Goal: Task Accomplishment & Management: Manage account settings

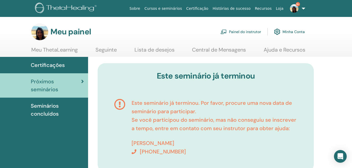
click at [53, 84] on span "Próximos seminários" at bounding box center [56, 86] width 50 height 16
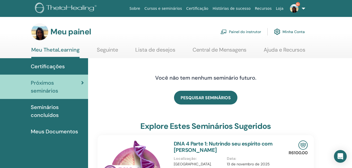
click at [246, 30] on font "Painel do instrutor" at bounding box center [245, 31] width 32 height 5
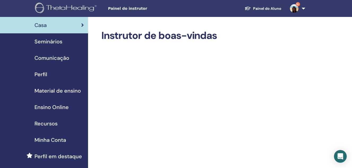
click at [60, 41] on span "Seminários" at bounding box center [48, 42] width 28 height 8
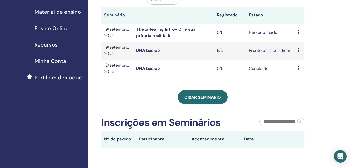
scroll to position [80, 0]
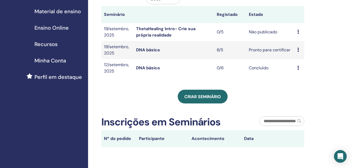
click at [295, 32] on td "Preview Edit Attendees Cancel" at bounding box center [299, 32] width 10 height 18
click at [298, 31] on icon at bounding box center [298, 32] width 2 height 4
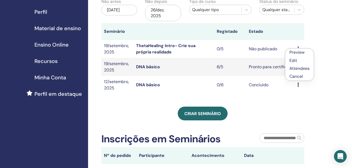
scroll to position [53, 0]
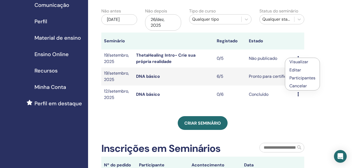
click at [299, 61] on link "Visualizar" at bounding box center [298, 62] width 19 height 6
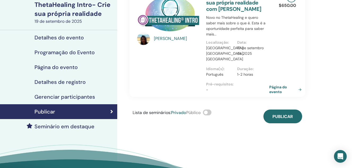
scroll to position [27, 0]
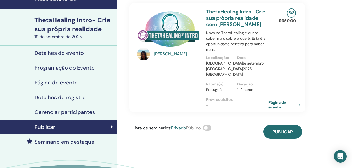
click at [67, 53] on h4 "Detalhes do evento" at bounding box center [58, 53] width 49 height 6
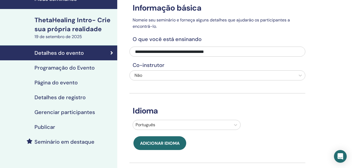
click at [75, 68] on h4 "Programação do Evento" at bounding box center [64, 68] width 60 height 6
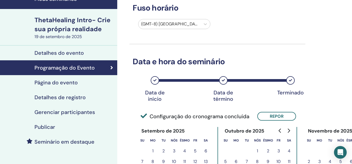
click at [66, 84] on h4 "Página do evento" at bounding box center [55, 83] width 43 height 6
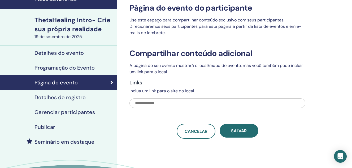
click at [62, 97] on h4 "Detalhes de registro" at bounding box center [59, 97] width 51 height 6
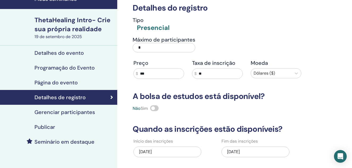
click at [52, 113] on h4 "Gerenciar participantes" at bounding box center [64, 112] width 60 height 6
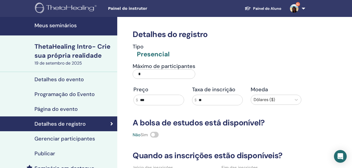
scroll to position [27, 0]
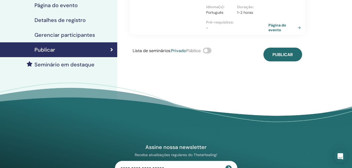
scroll to position [106, 0]
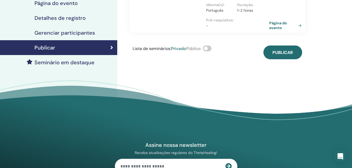
click at [278, 25] on link "Página do evento" at bounding box center [286, 26] width 34 height 10
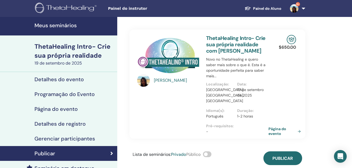
click at [71, 48] on div "ThetaHealing Intro- Crie sua própria realidade" at bounding box center [74, 51] width 80 height 18
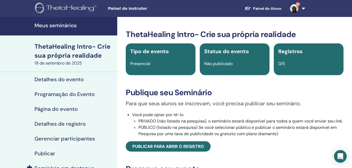
click at [51, 26] on h4 "Meus seminários" at bounding box center [74, 25] width 80 height 6
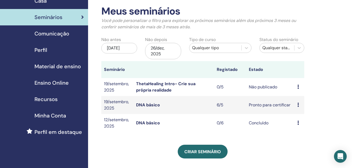
scroll to position [53, 0]
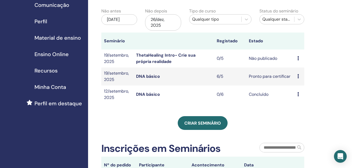
click at [148, 77] on link "DNA básico" at bounding box center [148, 77] width 24 height 6
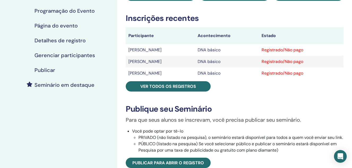
scroll to position [80, 0]
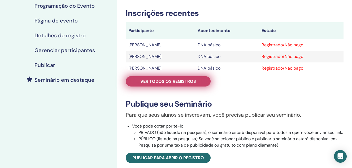
click at [177, 82] on span "Ver todos os registros" at bounding box center [168, 82] width 56 height 6
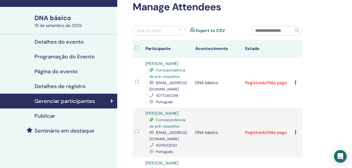
scroll to position [27, 0]
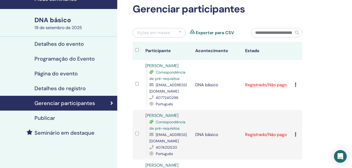
click at [137, 48] on div at bounding box center [138, 51] width 7 height 8
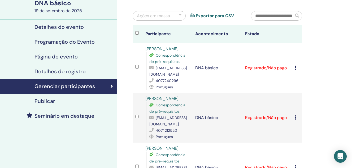
scroll to position [53, 0]
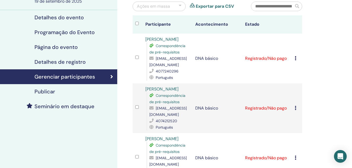
click at [295, 59] on icon at bounding box center [295, 58] width 2 height 4
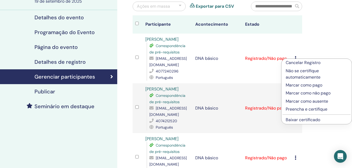
click at [308, 109] on p "Preencha e certifique" at bounding box center [316, 109] width 62 height 6
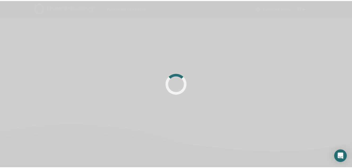
scroll to position [53, 0]
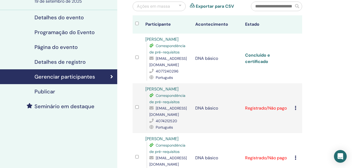
click at [258, 57] on link "Concluído e certificado" at bounding box center [257, 58] width 25 height 12
click at [295, 108] on icon at bounding box center [295, 108] width 2 height 4
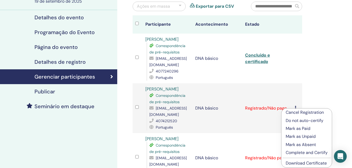
click at [307, 153] on p "Complete and Certify" at bounding box center [306, 153] width 42 height 6
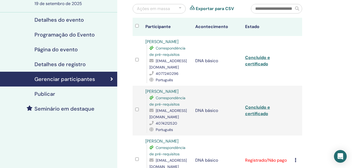
scroll to position [53, 0]
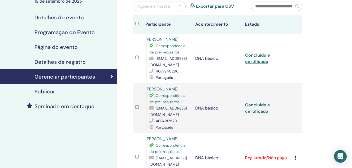
click at [258, 106] on link "Concluído e certificado" at bounding box center [257, 108] width 25 height 12
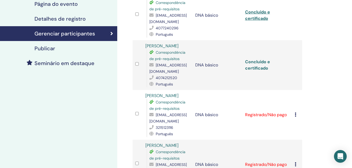
scroll to position [106, 0]
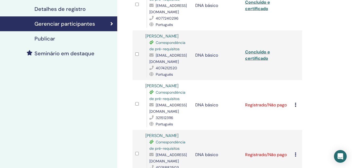
click at [296, 107] on icon at bounding box center [295, 105] width 2 height 4
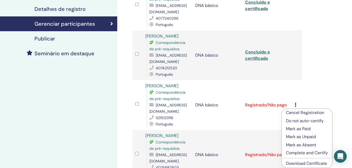
click at [305, 154] on p "Complete and Certify" at bounding box center [307, 153] width 42 height 6
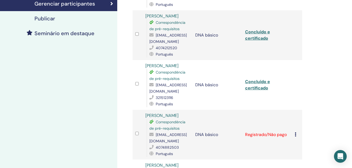
scroll to position [133, 0]
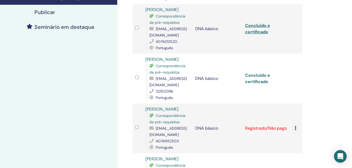
click at [257, 80] on link "Concluído e certificado" at bounding box center [257, 79] width 25 height 12
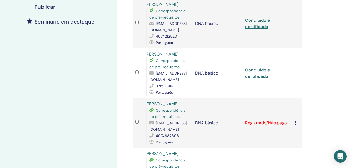
scroll to position [186, 0]
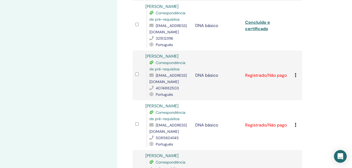
click at [296, 77] on icon at bounding box center [295, 75] width 2 height 4
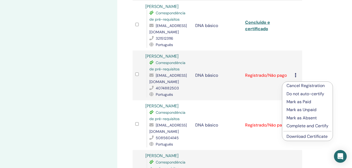
click at [312, 126] on p "Complete and Certify" at bounding box center [307, 126] width 42 height 6
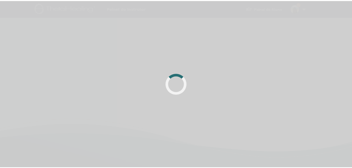
scroll to position [133, 0]
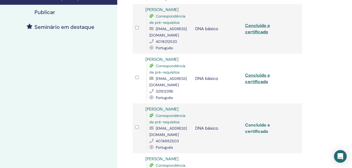
click at [262, 134] on link "Concluído e certificado" at bounding box center [257, 128] width 25 height 12
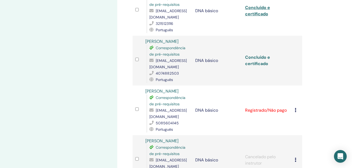
scroll to position [239, 0]
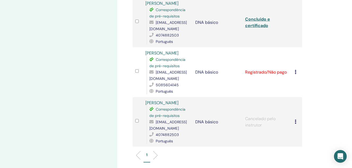
click at [294, 74] on icon at bounding box center [295, 72] width 2 height 4
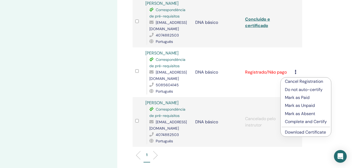
click at [310, 122] on p "Complete and Certify" at bounding box center [306, 122] width 42 height 6
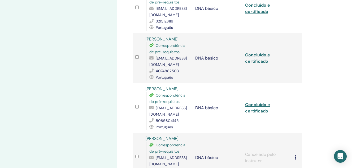
scroll to position [212, 0]
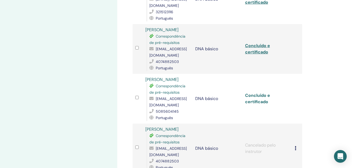
click at [257, 104] on link "Concluído e certificado" at bounding box center [257, 99] width 25 height 12
